Goal: Task Accomplishment & Management: Use online tool/utility

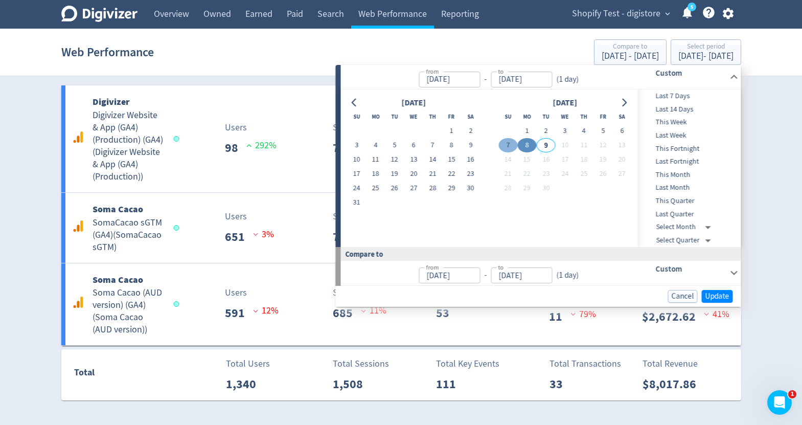
click at [510, 140] on button "7" at bounding box center [507, 145] width 19 height 14
type input "[DATE]"
click at [510, 140] on button "7" at bounding box center [507, 145] width 19 height 14
type input "[DATE]"
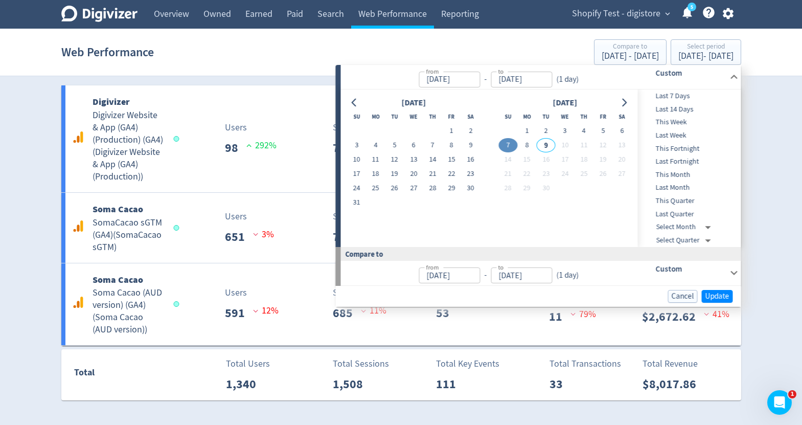
type input "[DATE]"
click at [607, 134] on button "5" at bounding box center [602, 131] width 19 height 14
type input "[DATE]"
click at [525, 143] on button "8" at bounding box center [526, 145] width 19 height 14
type input "[DATE]"
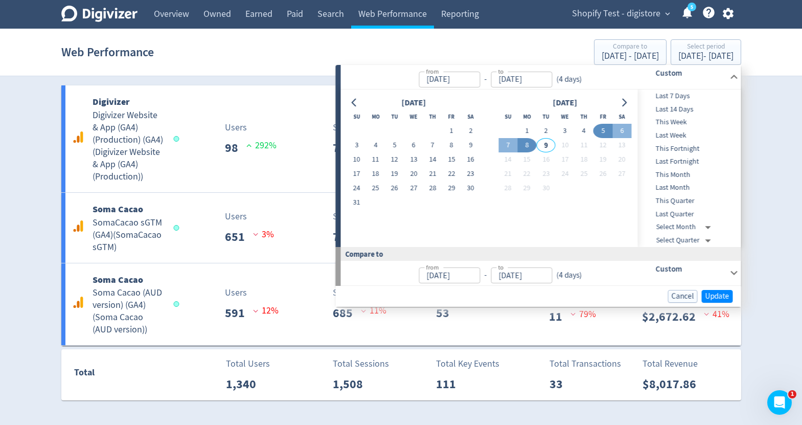
type input "[DATE]"
click at [721, 294] on span "Update" at bounding box center [717, 296] width 24 height 8
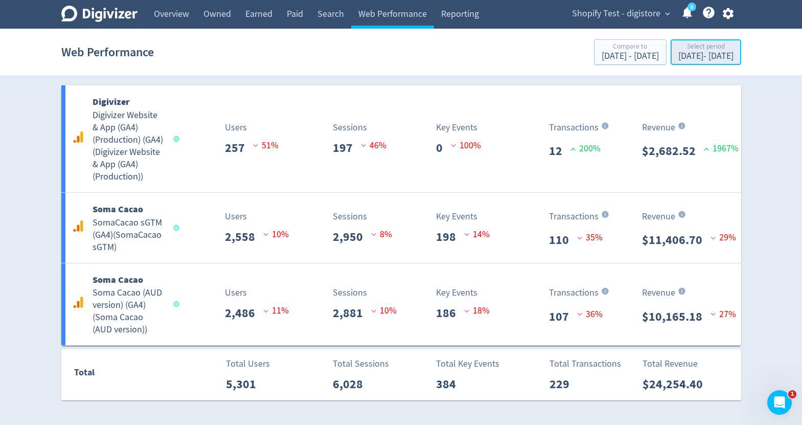
click at [681, 58] on div "[DATE] - [DATE]" at bounding box center [705, 56] width 55 height 9
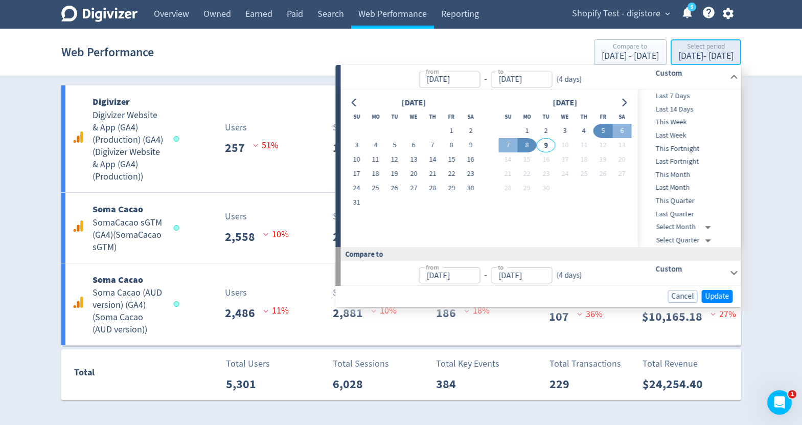
type input "[DATE]"
click at [622, 131] on button "6" at bounding box center [621, 131] width 19 height 14
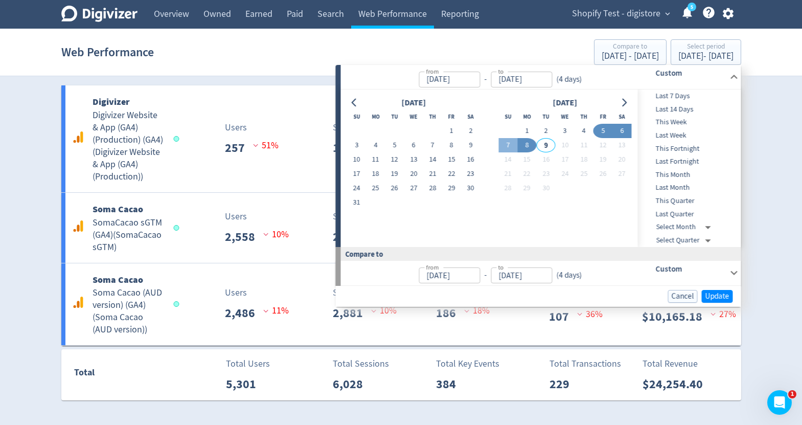
type input "[DATE]"
click at [512, 145] on button "7" at bounding box center [507, 145] width 19 height 14
type input "[DATE]"
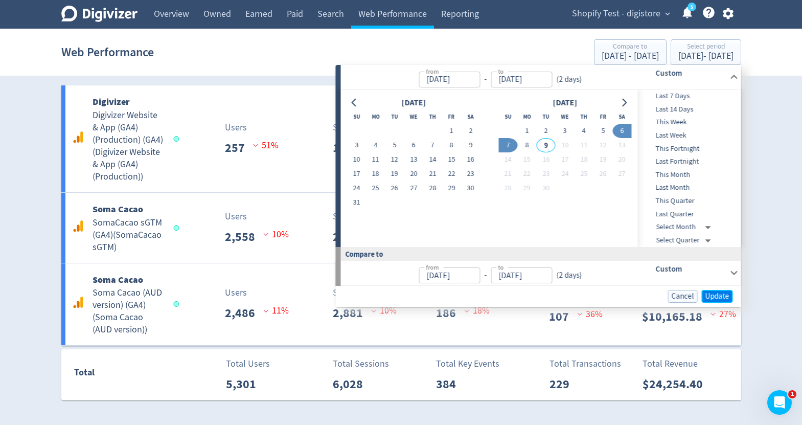
click at [724, 290] on button "Update" at bounding box center [717, 296] width 31 height 13
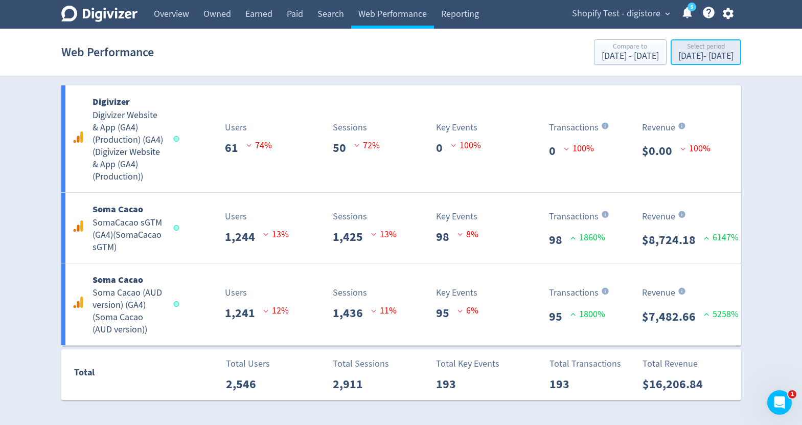
click at [696, 50] on div "Select period" at bounding box center [705, 47] width 55 height 9
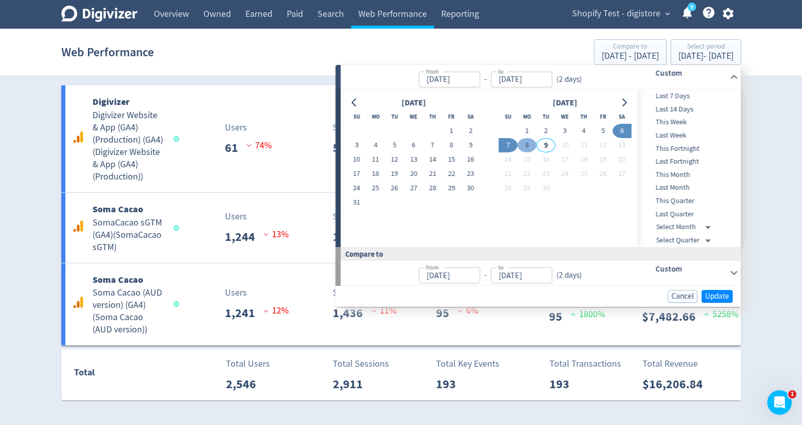
click at [530, 145] on button "8" at bounding box center [526, 145] width 19 height 14
type input "[DATE]"
click at [722, 294] on span "Update" at bounding box center [717, 296] width 24 height 8
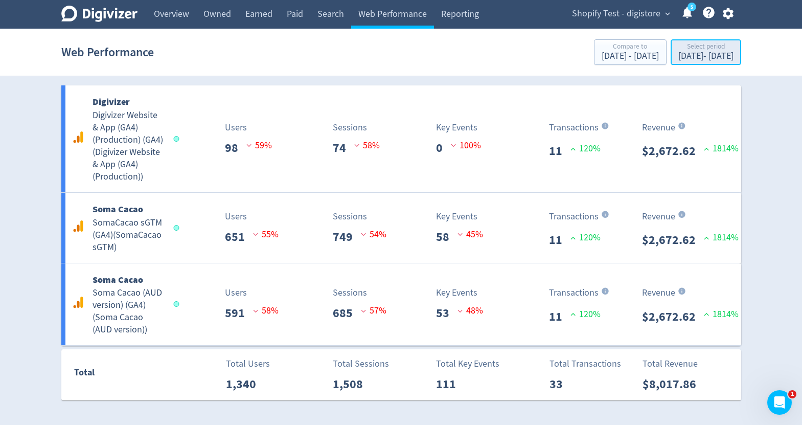
click at [699, 58] on div "[DATE] - [DATE]" at bounding box center [705, 56] width 55 height 9
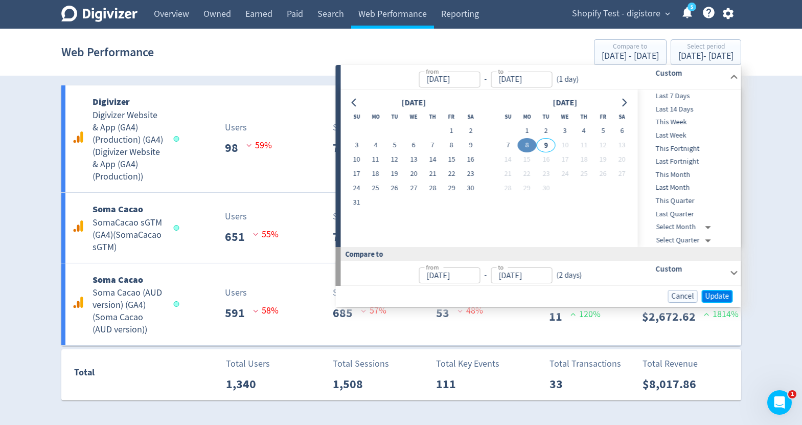
click at [712, 292] on span "Update" at bounding box center [717, 296] width 24 height 8
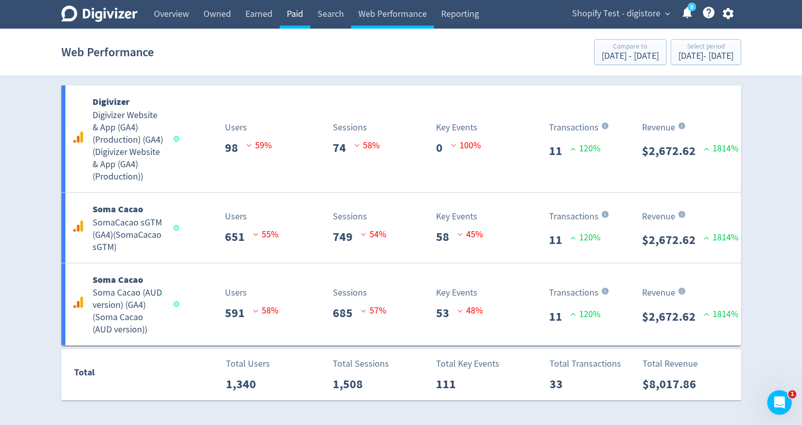
click at [307, 22] on link "Paid" at bounding box center [295, 14] width 31 height 29
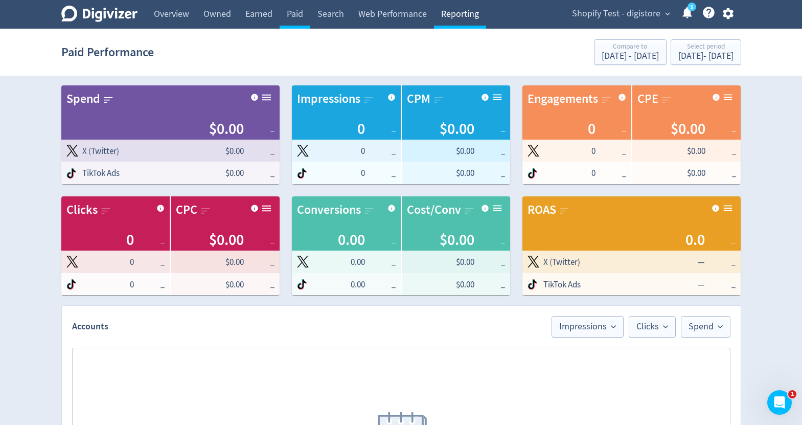
click at [453, 21] on link "Reporting" at bounding box center [460, 14] width 52 height 29
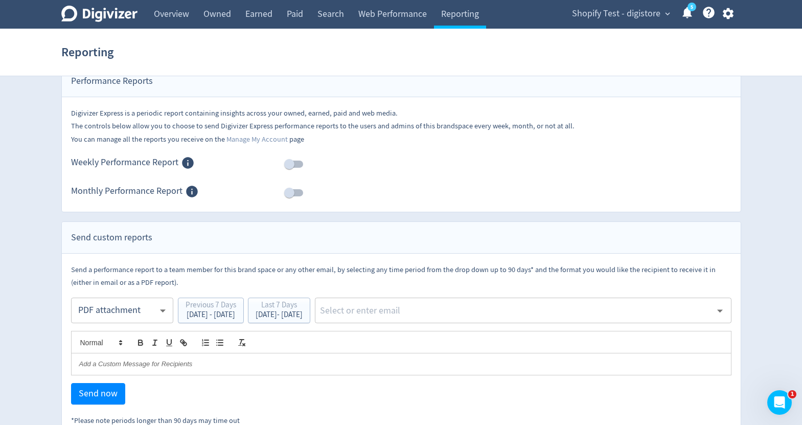
scroll to position [41, 0]
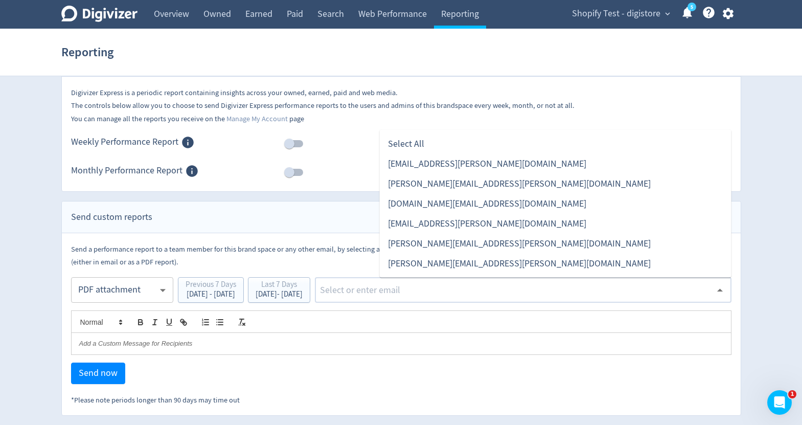
click at [420, 293] on input "text" at bounding box center [515, 289] width 393 height 15
click at [408, 245] on li "[PERSON_NAME][EMAIL_ADDRESS][PERSON_NAME][DOMAIN_NAME]" at bounding box center [556, 244] width 352 height 20
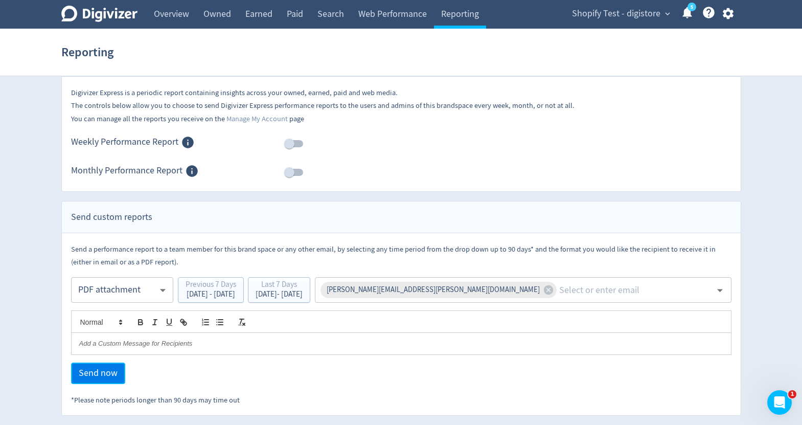
click at [118, 371] on button "Send now" at bounding box center [98, 372] width 54 height 21
